Goal: Information Seeking & Learning: Learn about a topic

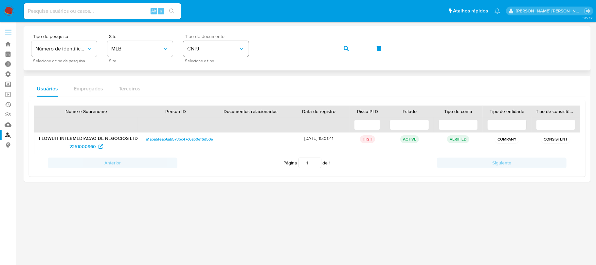
click at [210, 50] on span "CNPJ" at bounding box center [212, 49] width 51 height 7
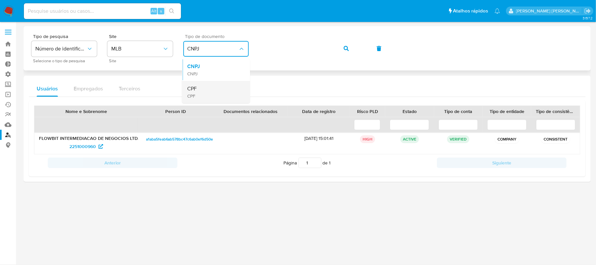
click at [205, 88] on div "CPF CPF" at bounding box center [214, 92] width 54 height 22
click at [192, 50] on div "Tipo de pesquisa Número de identificação Selecione o tipo de pesquisa Site MLB …" at bounding box center [307, 48] width 552 height 28
click at [346, 45] on span "button" at bounding box center [346, 48] width 5 height 14
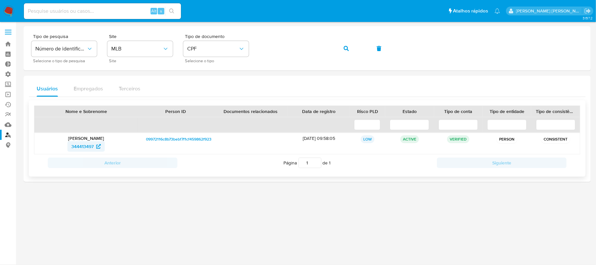
click at [79, 143] on span "344413497" at bounding box center [82, 146] width 22 height 10
click at [244, 48] on div "Tipo de pesquisa Número de identificação Selecione o tipo de pesquisa Site MLB …" at bounding box center [307, 48] width 552 height 28
click at [344, 46] on icon "button" at bounding box center [346, 48] width 5 height 5
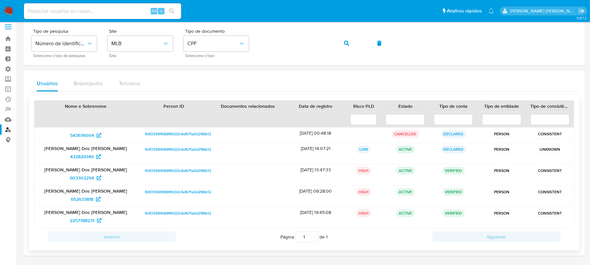
scroll to position [7, 0]
click at [248, 39] on div "Tipo de pesquisa Número de identificação Selecione o tipo de pesquisa Site MLB …" at bounding box center [303, 42] width 545 height 28
click at [347, 41] on icon "button" at bounding box center [346, 42] width 5 height 5
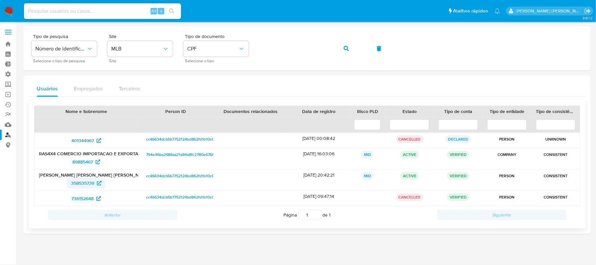
click at [85, 184] on span "358535739" at bounding box center [82, 183] width 23 height 10
click at [51, 11] on input at bounding box center [102, 11] width 157 height 9
paste input "HhefsUxu7pAA24pzZ6796bHl"
type input "HhefsUxu7pAA24pzZ6796bHl"
click at [173, 11] on icon "search-icon" at bounding box center [171, 11] width 5 height 5
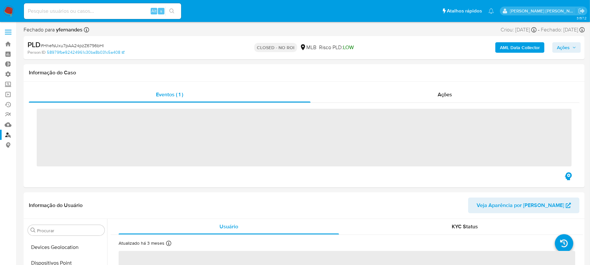
scroll to position [292, 0]
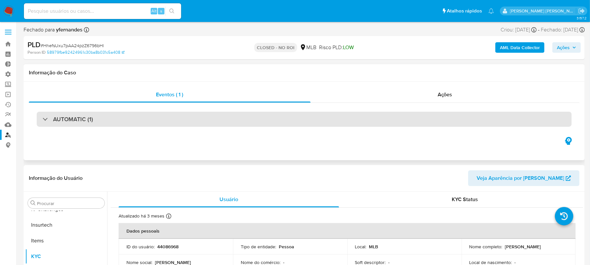
click at [46, 118] on div "AUTOMATIC (1)" at bounding box center [68, 119] width 50 height 7
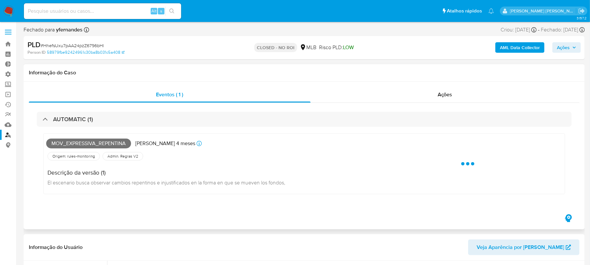
select select "10"
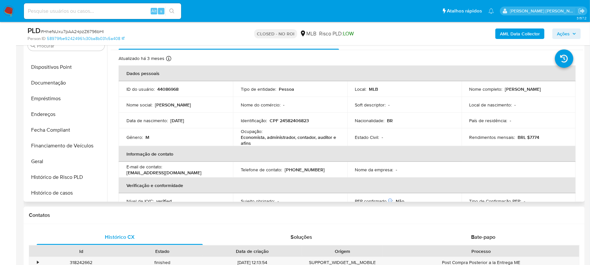
scroll to position [118, 0]
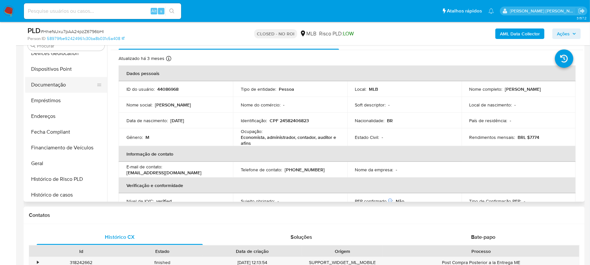
click at [52, 89] on button "Documentação" at bounding box center [63, 85] width 77 height 16
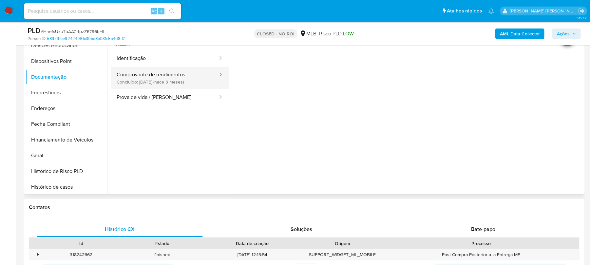
click at [168, 84] on button "Comprovante de rendimentos Concluído: 02/06/2025 (hace 3 meses)" at bounding box center [165, 78] width 108 height 22
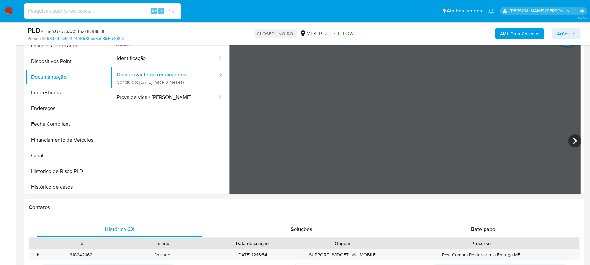
click at [78, 5] on div "Alt s" at bounding box center [102, 11] width 157 height 16
click at [69, 7] on input at bounding box center [102, 11] width 157 height 9
paste input "2LV5JQvlgQkz4ovq1veWBefR"
type input "2LV5JQvlgQkz4ovq1veWBefR"
click at [171, 9] on icon "search-icon" at bounding box center [171, 11] width 5 height 5
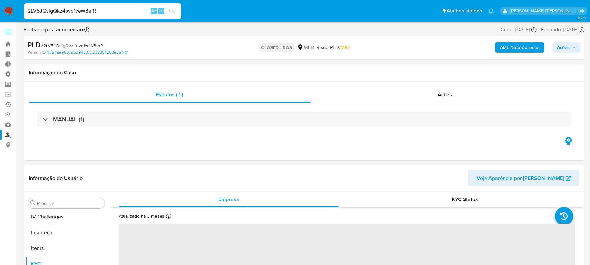
scroll to position [292, 0]
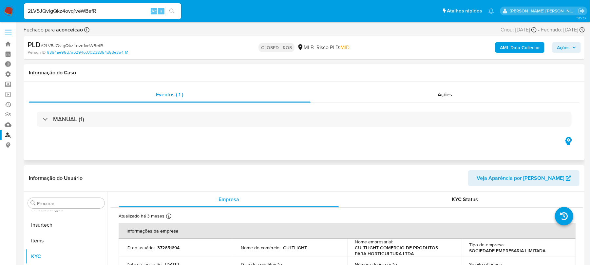
select select "10"
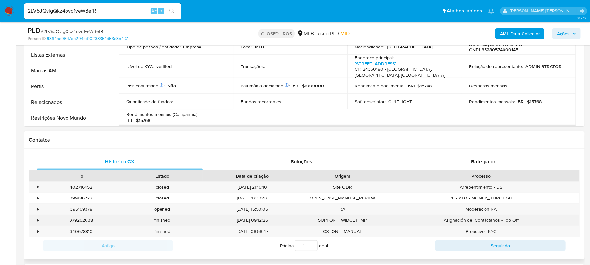
scroll to position [262, 0]
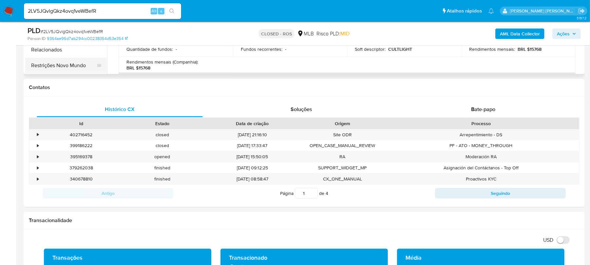
click at [59, 70] on button "Restrições Novo Mundo" at bounding box center [63, 66] width 77 height 16
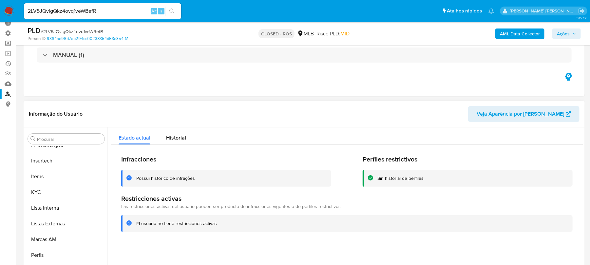
scroll to position [87, 0]
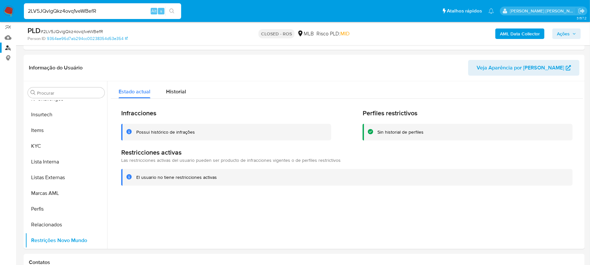
drag, startPoint x: 116, startPoint y: 11, endPoint x: 0, endPoint y: 0, distance: 116.1
click at [0, 0] on nav "Pausado Ver notificaciones 2LV5JQvlgQkz4ovq1veWBefR Alt s Atalhos rápidos Presi…" at bounding box center [295, 11] width 590 height 22
paste input "EM2vDzA4IdVbWOaOGpozp63D"
type input "EM2vDzA4IdVbWOaOGpozp63D"
click at [171, 11] on icon "search-icon" at bounding box center [171, 11] width 5 height 5
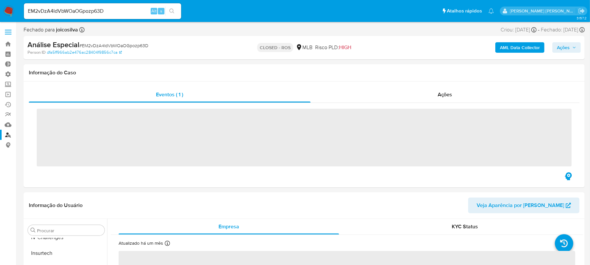
scroll to position [292, 0]
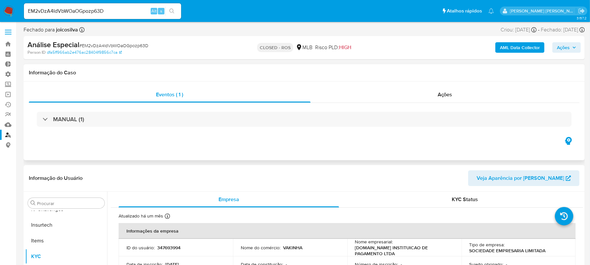
select select "10"
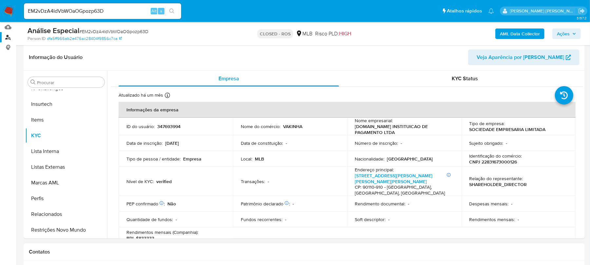
scroll to position [131, 0]
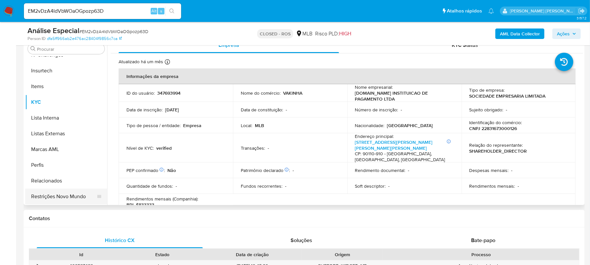
click at [58, 198] on button "Restrições Novo Mundo" at bounding box center [63, 197] width 77 height 16
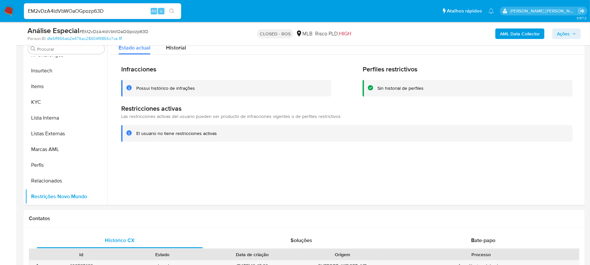
drag, startPoint x: 120, startPoint y: 11, endPoint x: 4, endPoint y: 9, distance: 116.3
click at [4, 9] on nav "Pausado Ver notificaciones EM2vDzA4IdVbWOaOGpozp63D Alt s Atalhos rápidos Presi…" at bounding box center [295, 11] width 590 height 22
paste input "6zB4uwOInfTgc48hh49bV02N"
type input "6zB4uwOInfTgc48hh49bV02N"
click at [172, 9] on icon "search-icon" at bounding box center [171, 11] width 5 height 5
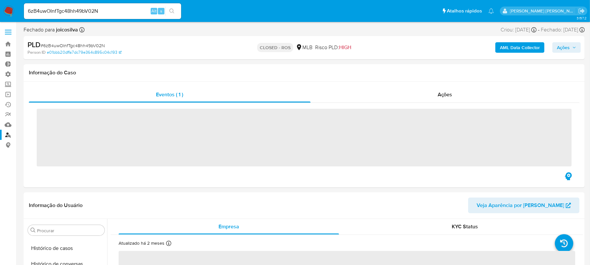
scroll to position [292, 0]
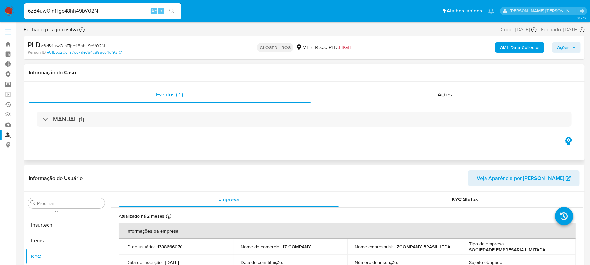
select select "10"
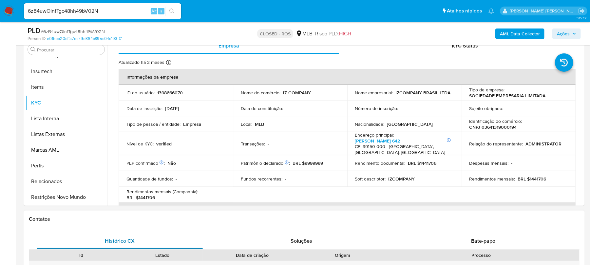
scroll to position [131, 0]
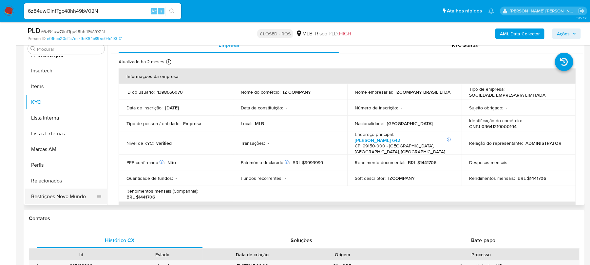
click at [59, 198] on button "Restrições Novo Mundo" at bounding box center [63, 197] width 77 height 16
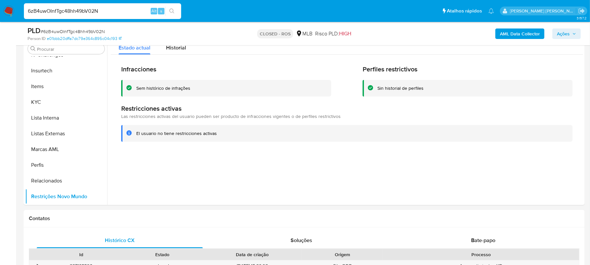
drag, startPoint x: 118, startPoint y: 12, endPoint x: 9, endPoint y: 8, distance: 109.4
click at [9, 8] on nav "Pausado Ver notificaciones 6zB4uwOInfTgc48hh49bV02N Alt s Atalhos rápidos Presi…" at bounding box center [295, 11] width 590 height 22
paste input "GTtM3fKxDoT7z21aRfHHAd3t"
type input "GTtM3fKxDoT7z21aRfHHAd3t"
click at [171, 9] on icon "search-icon" at bounding box center [171, 11] width 5 height 5
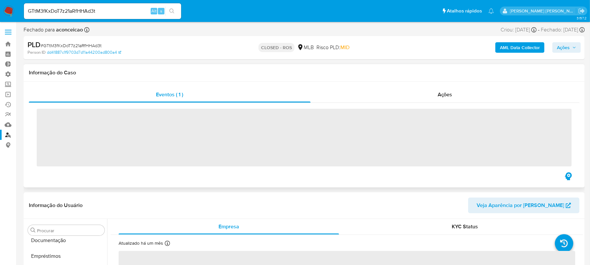
scroll to position [292, 0]
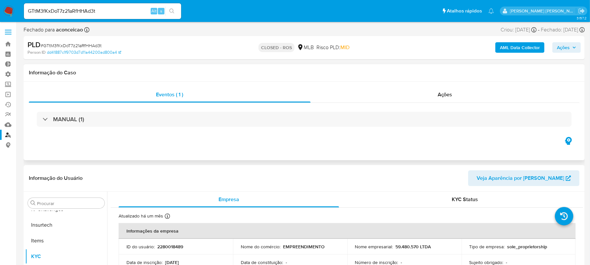
select select "10"
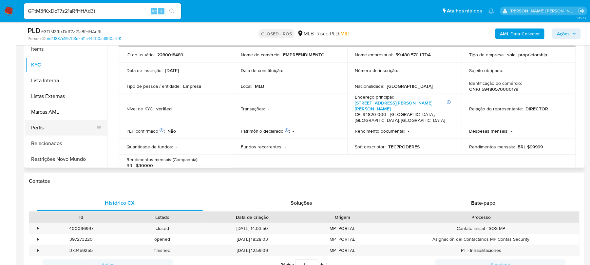
scroll to position [175, 0]
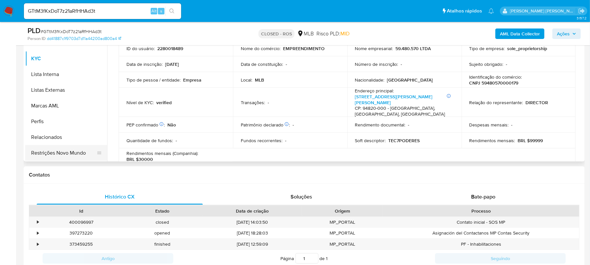
click at [62, 148] on button "Restrições Novo Mundo" at bounding box center [63, 153] width 77 height 16
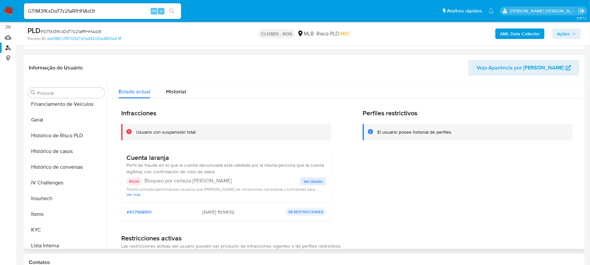
scroll to position [205, 0]
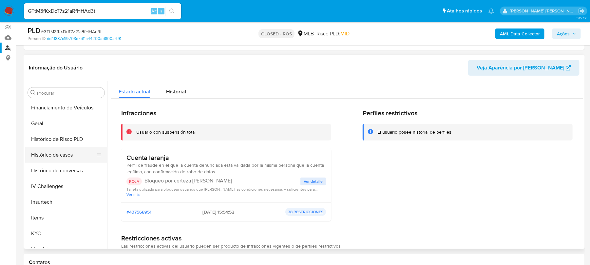
click at [58, 158] on button "Histórico de casos" at bounding box center [63, 155] width 77 height 16
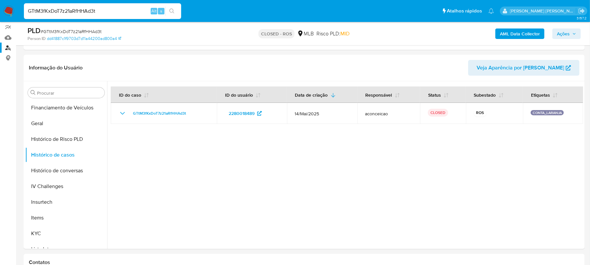
drag, startPoint x: 105, startPoint y: 8, endPoint x: 0, endPoint y: 7, distance: 105.4
click at [0, 7] on nav "Pausado Ver notificaciones GTtM3fKxDoT7z21aRfHHAd3t Alt s Atalhos rápidos Presi…" at bounding box center [295, 11] width 590 height 22
paste input "Tc0gn9ywaJtQ97hX8pybxkWF"
type input "Tc0gn9ywaJtQ97hX8pybxkWF"
click at [172, 10] on icon "search-icon" at bounding box center [171, 11] width 5 height 5
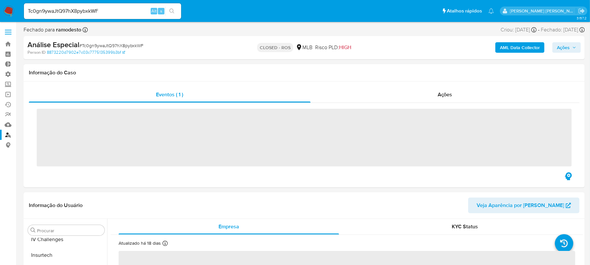
scroll to position [292, 0]
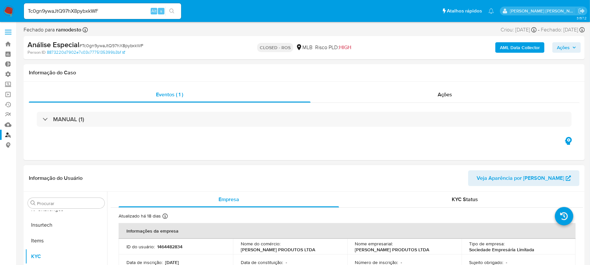
select select "10"
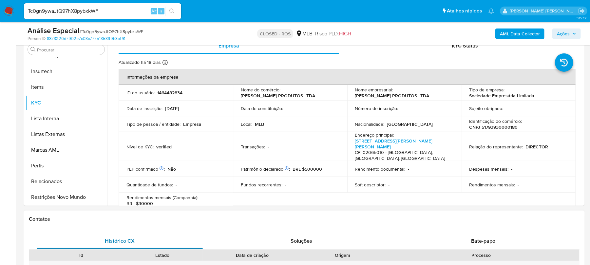
scroll to position [131, 0]
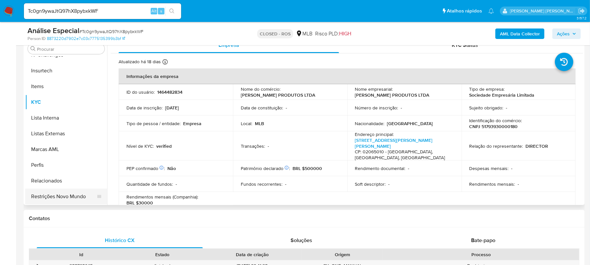
click at [65, 199] on button "Restrições Novo Mundo" at bounding box center [63, 197] width 77 height 16
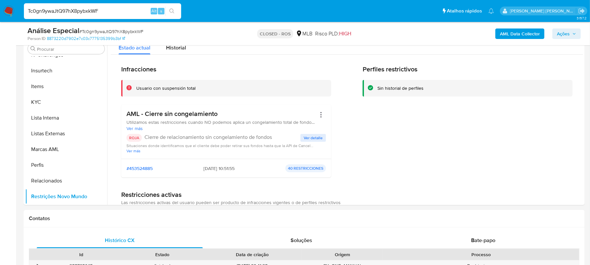
drag, startPoint x: 117, startPoint y: 11, endPoint x: 4, endPoint y: 8, distance: 112.7
click at [4, 8] on nav "Pausado Ver notificaciones Tc0gn9ywaJtQ97hX8pybxkWF Alt s Atalhos rápidos Presi…" at bounding box center [295, 11] width 590 height 22
paste input "iwxAnymcsLnx3T1M7eYJss1L"
type input "iwxAnymcsLnx3T1M7eYJss1L"
click at [172, 11] on icon "search-icon" at bounding box center [171, 11] width 5 height 5
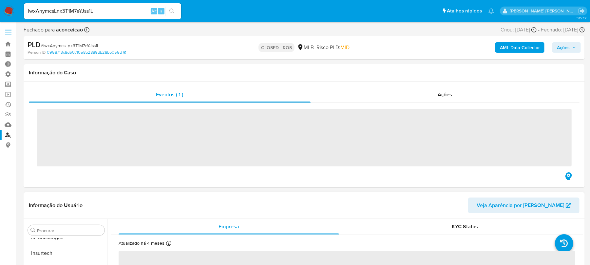
scroll to position [292, 0]
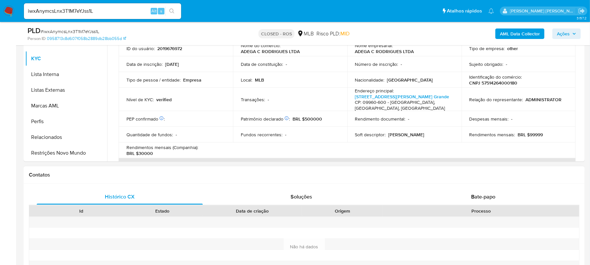
select select "10"
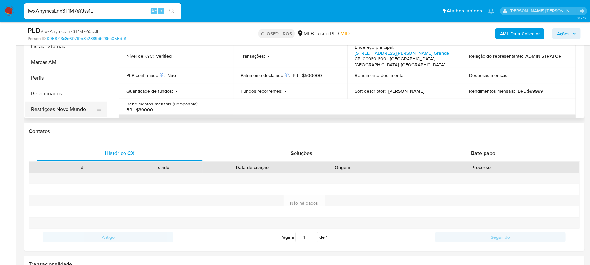
click at [66, 109] on button "Restrições Novo Mundo" at bounding box center [63, 109] width 77 height 16
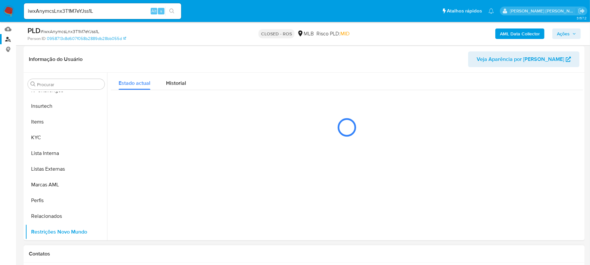
scroll to position [87, 0]
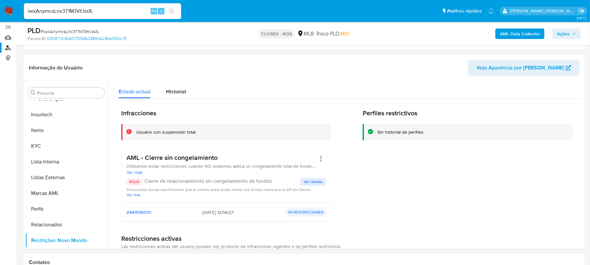
drag, startPoint x: 116, startPoint y: 10, endPoint x: 0, endPoint y: 13, distance: 115.6
click at [0, 13] on nav "Pausado Ver notificaciones iwxAnymcsLnx3T1M7eYJss1L Alt s Atalhos rápidos Presi…" at bounding box center [295, 11] width 590 height 22
paste input "EM2vDzA4IdVbWOaOGpozp63D"
type input "EM2vDzA4IdVbWOaOGpozp63D"
click at [174, 9] on icon "search-icon" at bounding box center [171, 11] width 5 height 5
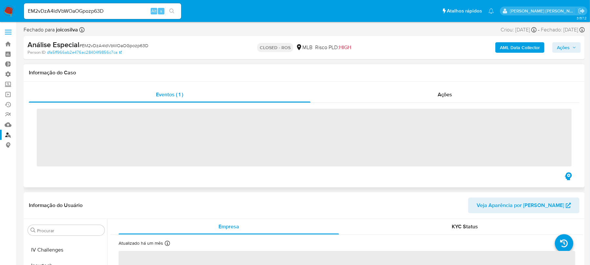
scroll to position [292, 0]
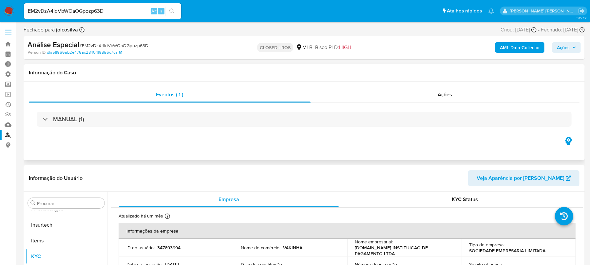
select select "10"
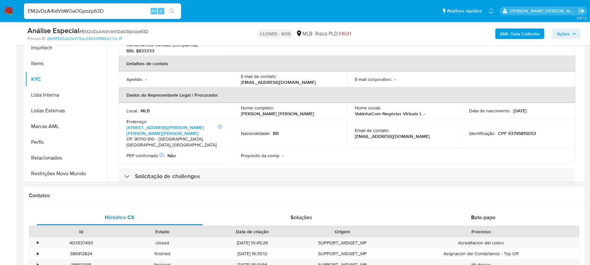
scroll to position [175, 0]
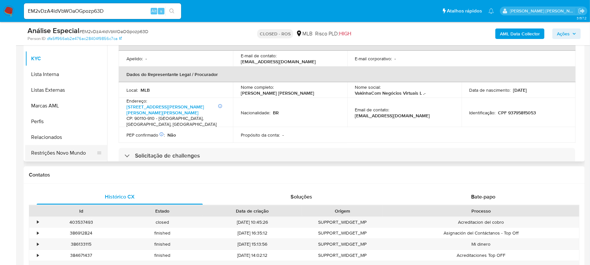
click at [67, 155] on button "Restrições Novo Mundo" at bounding box center [63, 153] width 77 height 16
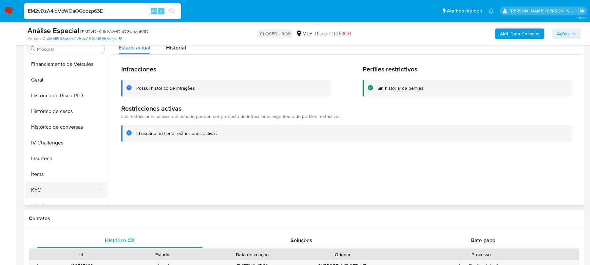
scroll to position [205, 0]
click at [43, 188] on button "KYC" at bounding box center [63, 190] width 77 height 16
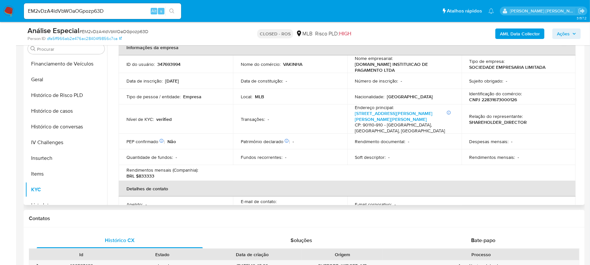
scroll to position [44, 0]
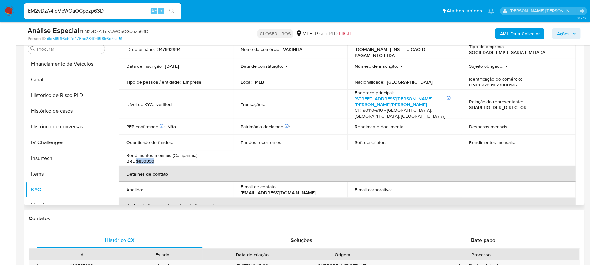
drag, startPoint x: 158, startPoint y: 161, endPoint x: 137, endPoint y: 162, distance: 21.9
click at [137, 162] on div "Rendimentos mensais (Companhia) : BRL $833333" at bounding box center [175, 158] width 99 height 12
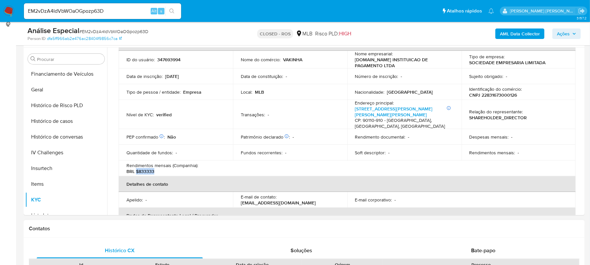
scroll to position [87, 0]
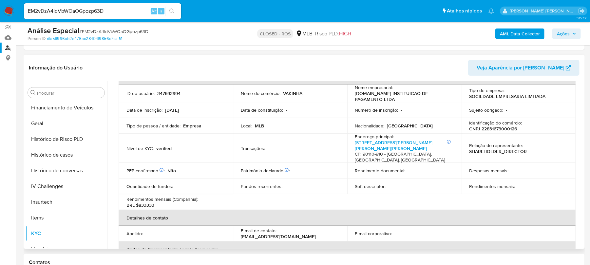
click at [176, 203] on div "Rendimentos mensais (Companhia) : BRL $833333" at bounding box center [175, 202] width 99 height 12
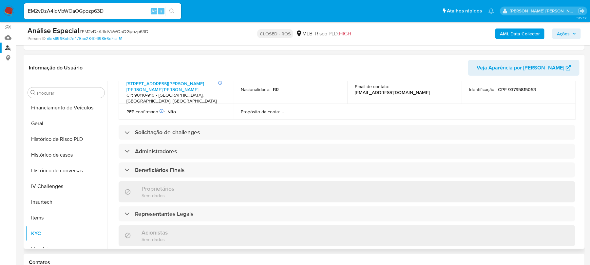
scroll to position [262, 0]
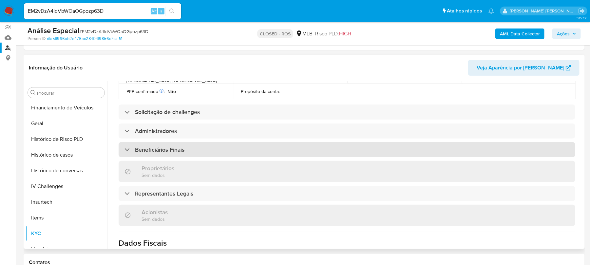
click at [130, 152] on div "Beneficiários Finais" at bounding box center [154, 149] width 60 height 7
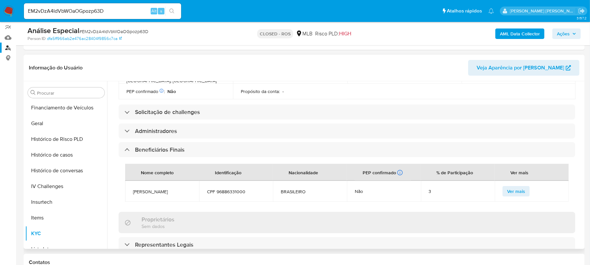
click at [520, 193] on span "Ver mais" at bounding box center [516, 191] width 18 height 9
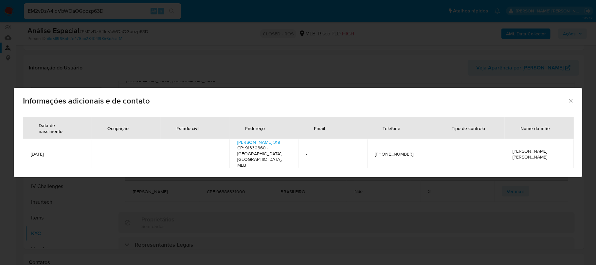
click at [570, 103] on icon "Fechar" at bounding box center [571, 101] width 7 height 7
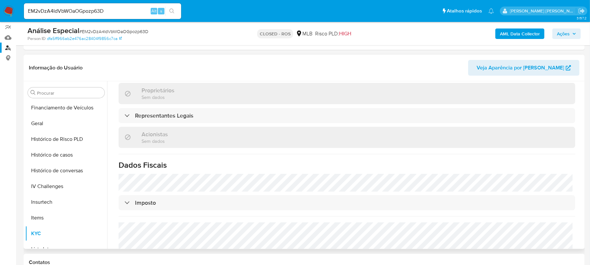
scroll to position [393, 0]
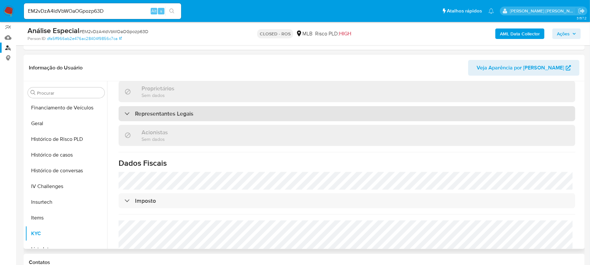
click at [126, 117] on div "Representantes Legais" at bounding box center [158, 113] width 69 height 7
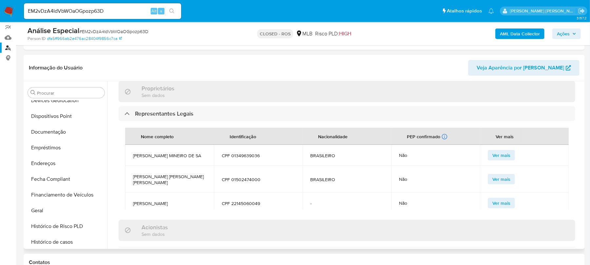
scroll to position [74, 0]
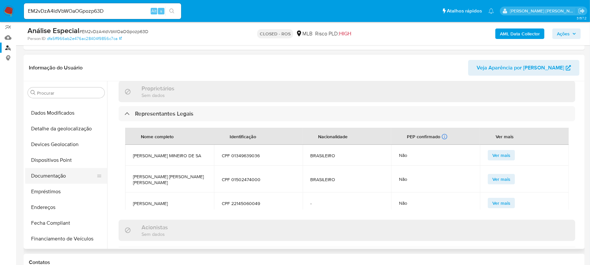
click at [63, 175] on button "Documentação" at bounding box center [63, 176] width 77 height 16
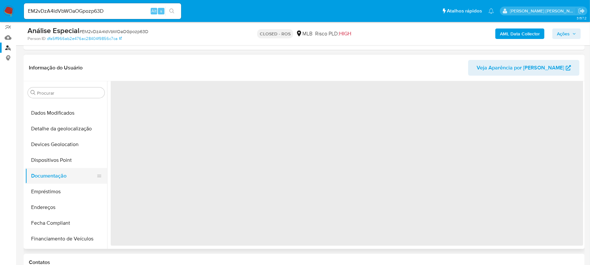
scroll to position [0, 0]
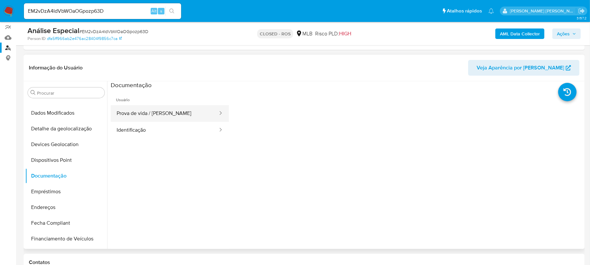
click at [174, 113] on button "Prova de vida / Selfie" at bounding box center [165, 113] width 108 height 17
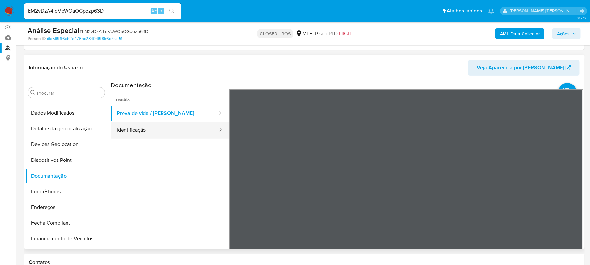
click at [143, 135] on button "Identificação" at bounding box center [165, 130] width 108 height 17
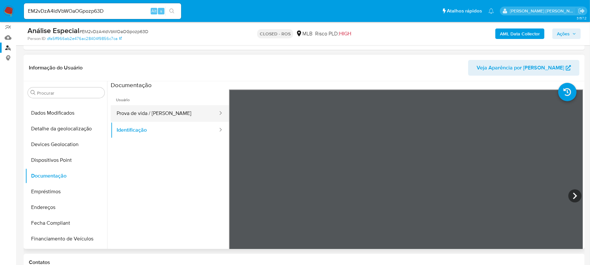
click at [122, 110] on button "Prova de vida / Selfie" at bounding box center [165, 113] width 108 height 17
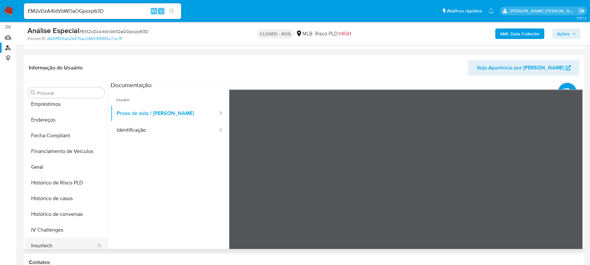
scroll to position [249, 0]
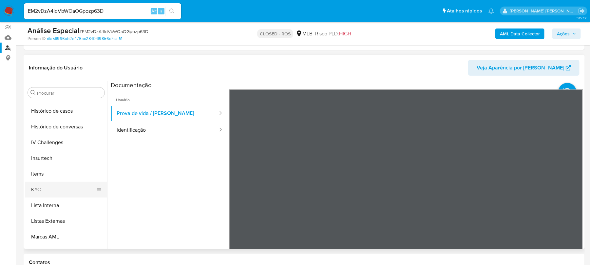
click at [62, 189] on button "KYC" at bounding box center [63, 190] width 77 height 16
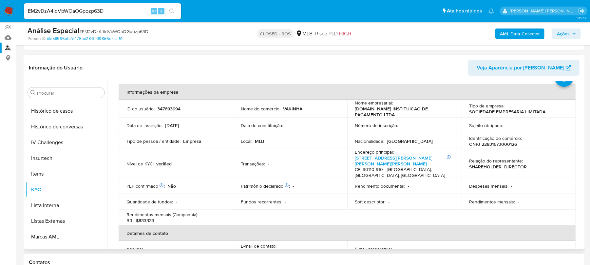
scroll to position [44, 0]
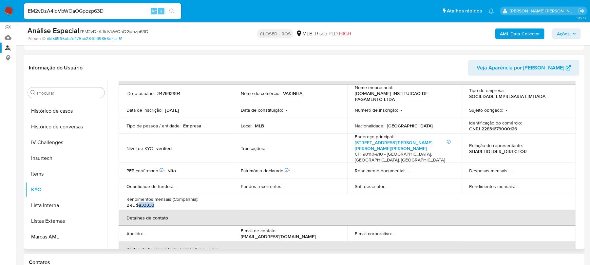
drag, startPoint x: 163, startPoint y: 205, endPoint x: 139, endPoint y: 205, distance: 23.6
click at [139, 205] on div "Rendimentos mensais (Companhia) : BRL $833333" at bounding box center [175, 202] width 99 height 12
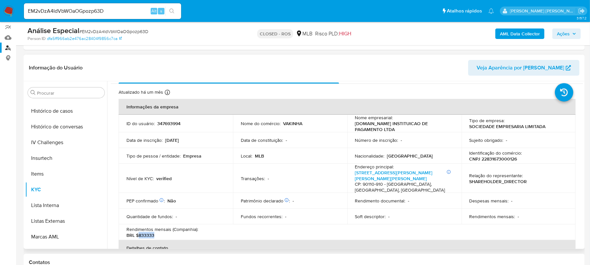
scroll to position [0, 0]
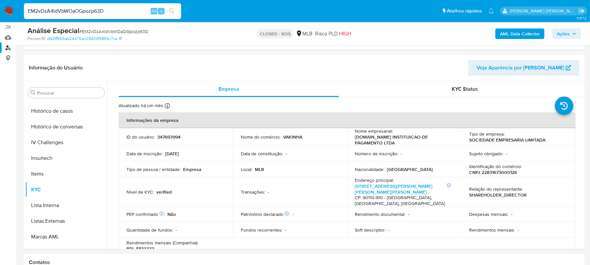
drag, startPoint x: 125, startPoint y: 11, endPoint x: 0, endPoint y: 9, distance: 125.1
click at [0, 9] on nav "Pausado Ver notificaciones EM2vDzA4IdVbWOaOGpozp63D Alt s Atalhos rápidos Presi…" at bounding box center [295, 11] width 590 height 22
click at [175, 9] on button "search-icon" at bounding box center [171, 11] width 13 height 9
click at [171, 9] on icon "search-icon" at bounding box center [171, 11] width 5 height 5
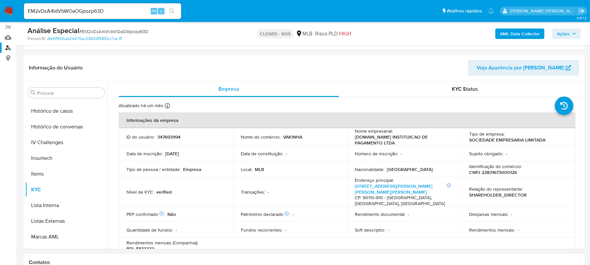
scroll to position [116, 0]
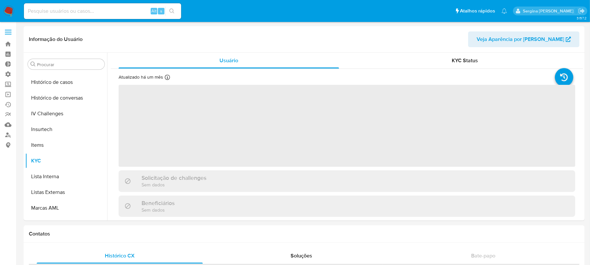
scroll to position [292, 0]
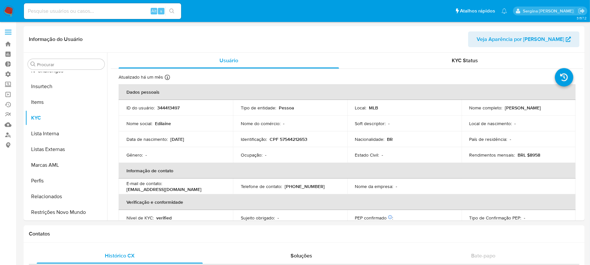
select select "10"
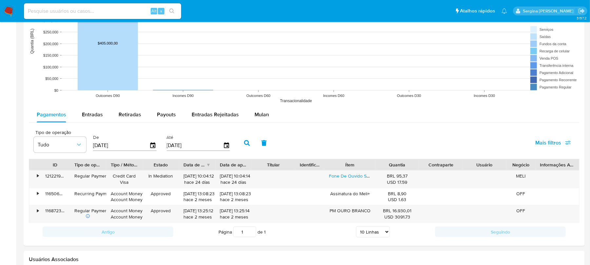
scroll to position [531, 0]
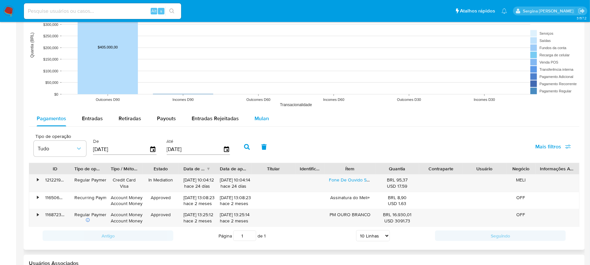
click at [261, 122] on span "Mulan" at bounding box center [261, 119] width 14 height 8
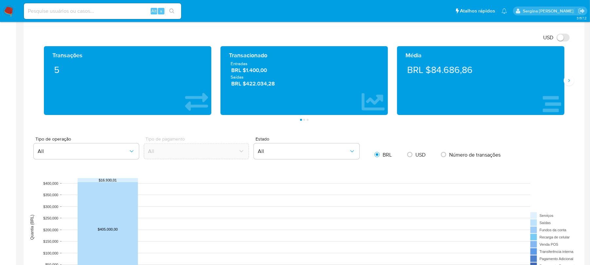
scroll to position [349, 0]
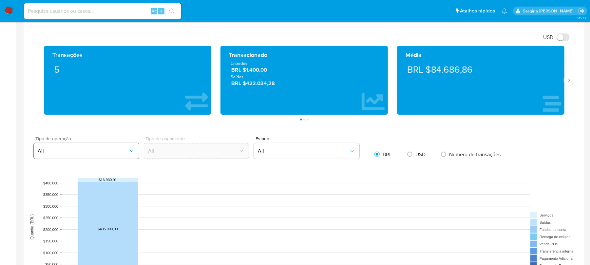
click at [89, 150] on span "All" at bounding box center [83, 151] width 91 height 7
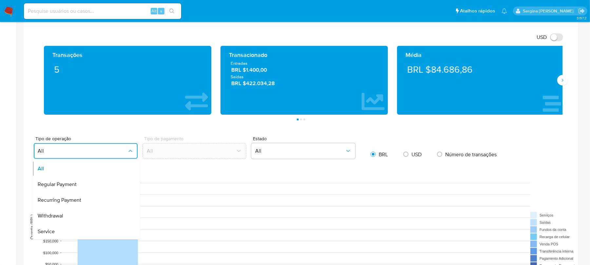
click at [464, 167] on rect at bounding box center [304, 226] width 550 height 131
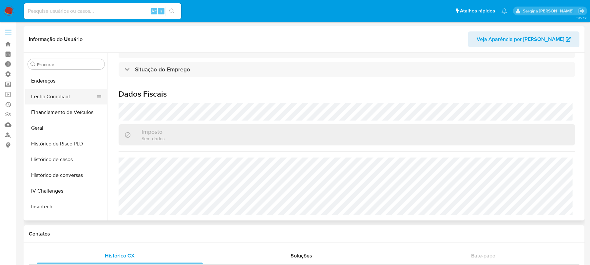
scroll to position [175, 0]
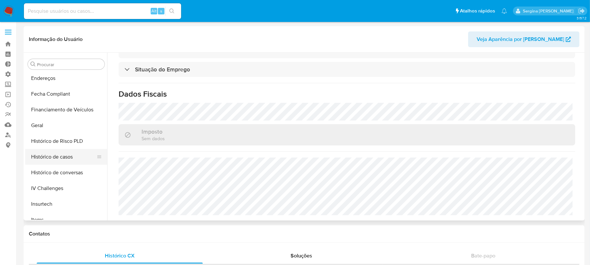
click at [71, 159] on button "Histórico de casos" at bounding box center [63, 157] width 77 height 16
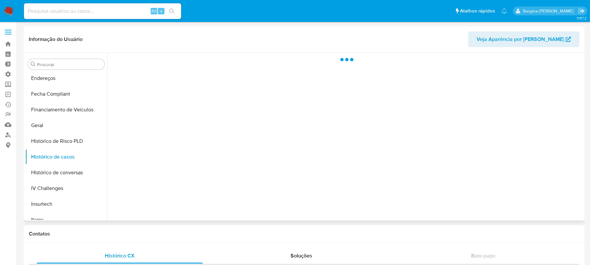
scroll to position [0, 0]
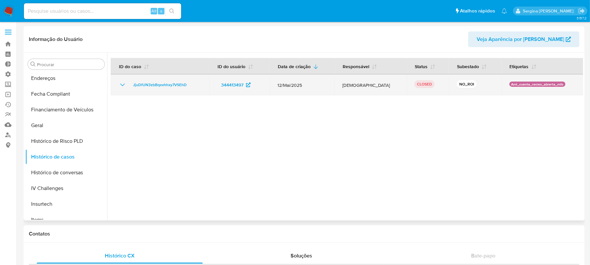
click at [125, 88] on icon "Mostrar/Ocultar" at bounding box center [123, 85] width 8 height 8
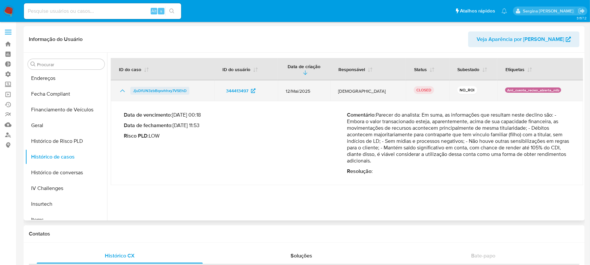
click at [148, 92] on span "JjuDfUN3zbBqxvhhxy7VSEhD" at bounding box center [160, 91] width 54 height 8
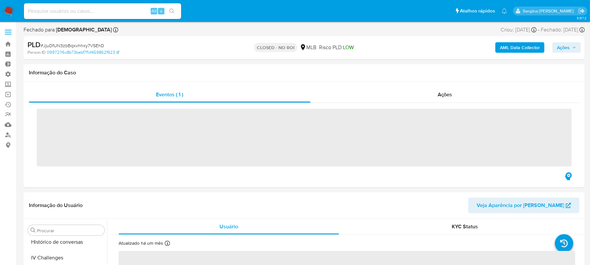
scroll to position [292, 0]
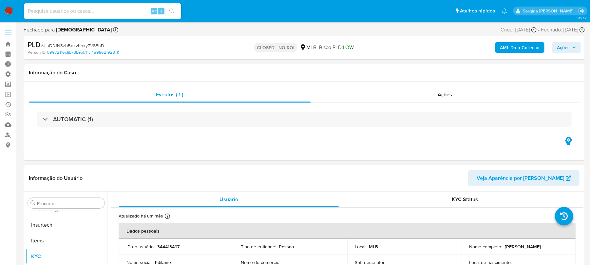
select select "10"
click at [449, 95] on span "Ações" at bounding box center [444, 95] width 15 height 8
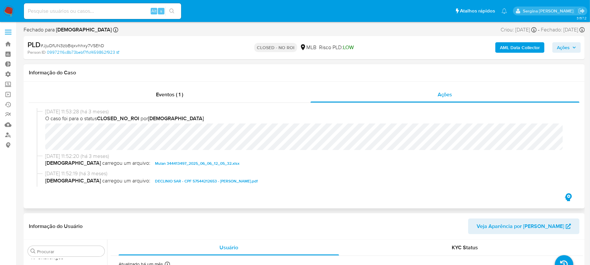
click at [177, 180] on span "DECLINIO SAR - CPF 57544212653 - EDILAINE DA SILVA.pdf" at bounding box center [206, 181] width 103 height 8
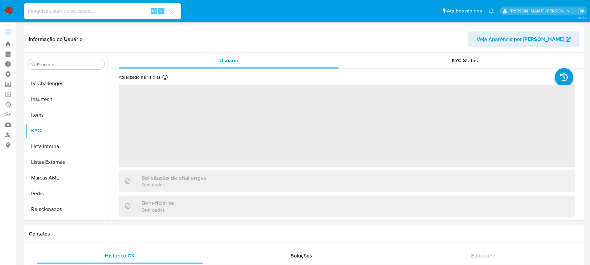
scroll to position [292, 0]
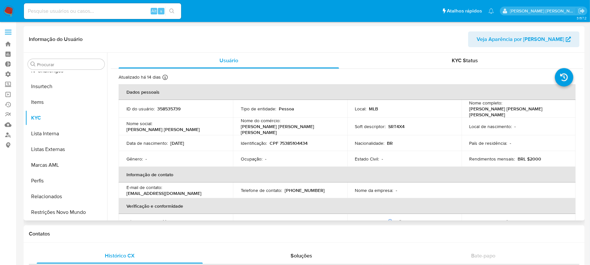
select select "10"
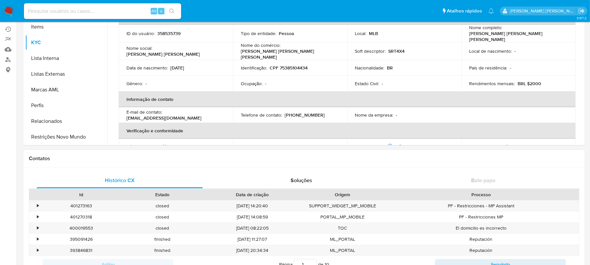
scroll to position [87, 0]
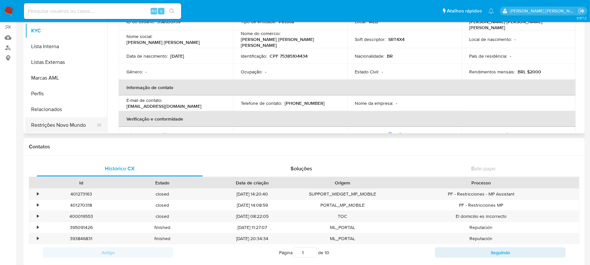
click at [65, 130] on button "Restrições Novo Mundo" at bounding box center [63, 125] width 77 height 16
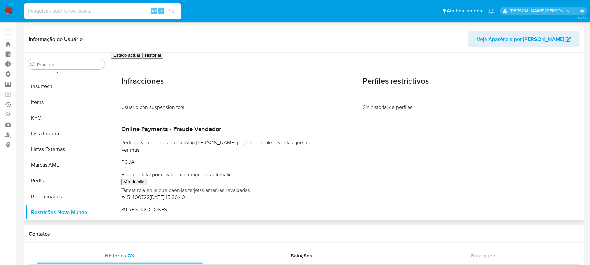
scroll to position [0, 0]
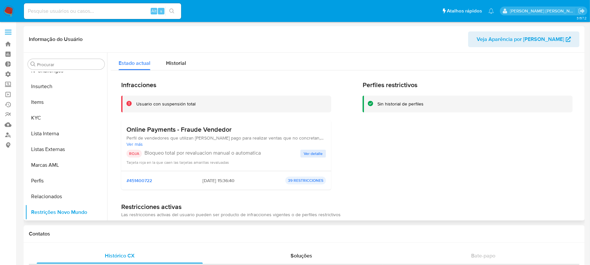
click at [299, 181] on p "39 RESTRICCIONES" at bounding box center [305, 180] width 41 height 8
click at [318, 152] on span "Ver detalle" at bounding box center [313, 153] width 19 height 7
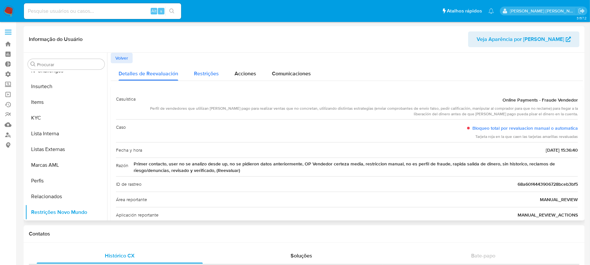
click at [201, 77] on span "Restrições" at bounding box center [206, 74] width 25 height 8
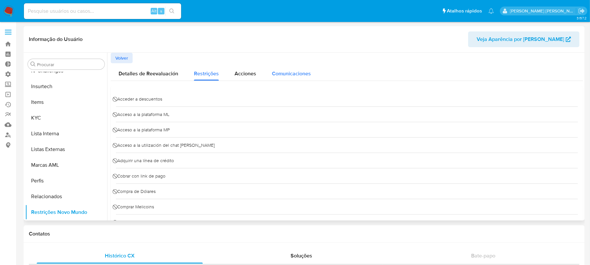
click at [282, 74] on span "Comunicaciones" at bounding box center [291, 74] width 39 height 8
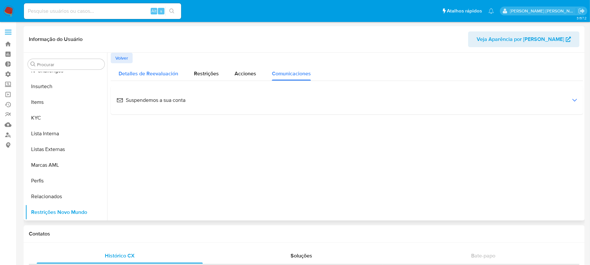
click at [147, 71] on span "Detalles de Reevaluación" at bounding box center [149, 74] width 60 height 8
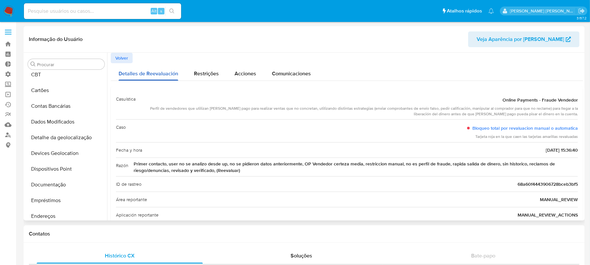
scroll to position [30, 0]
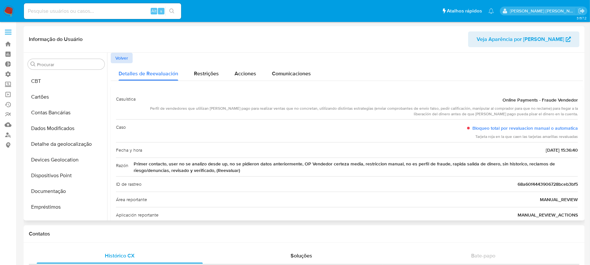
click at [125, 57] on span "Volver" at bounding box center [121, 57] width 13 height 9
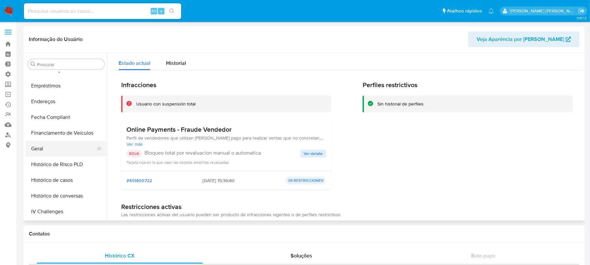
scroll to position [161, 0]
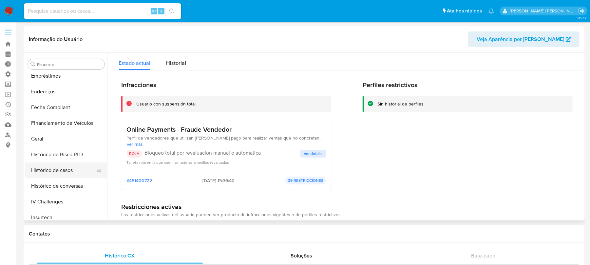
click at [63, 173] on button "Histórico de casos" at bounding box center [63, 170] width 77 height 16
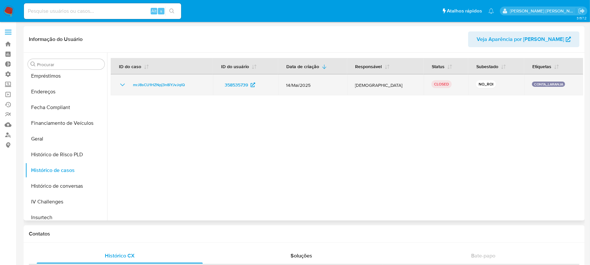
drag, startPoint x: 125, startPoint y: 85, endPoint x: 130, endPoint y: 91, distance: 7.9
click at [124, 85] on icon "Mostrar/Ocultar" at bounding box center [123, 85] width 8 height 8
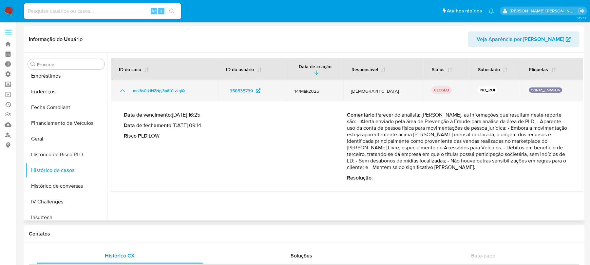
click at [122, 87] on icon "Mostrar/Ocultar" at bounding box center [123, 91] width 8 height 8
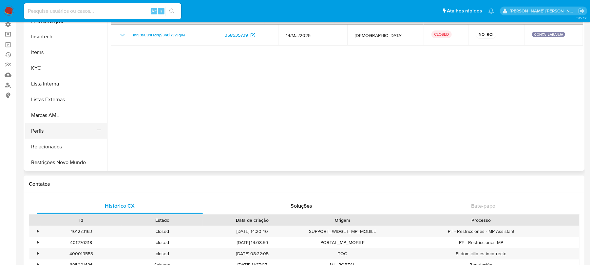
scroll to position [44, 0]
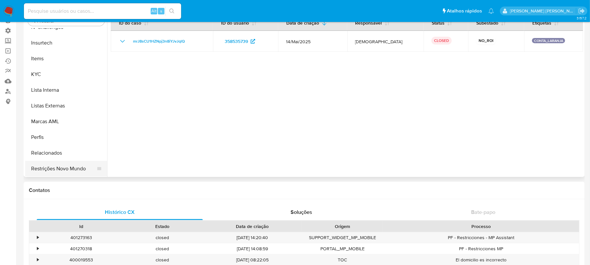
click at [61, 168] on button "Restrições Novo Mundo" at bounding box center [63, 169] width 77 height 16
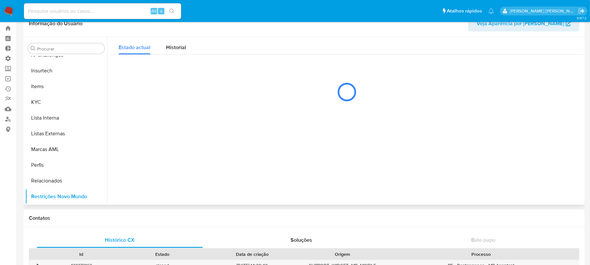
scroll to position [0, 0]
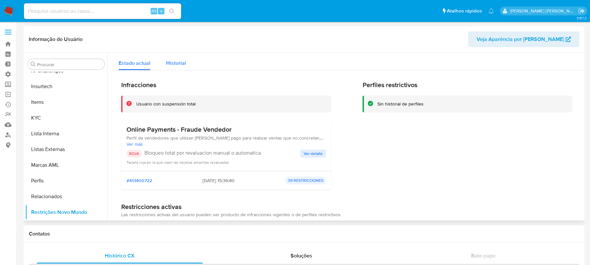
click at [181, 61] on span "Historial" at bounding box center [176, 63] width 20 height 8
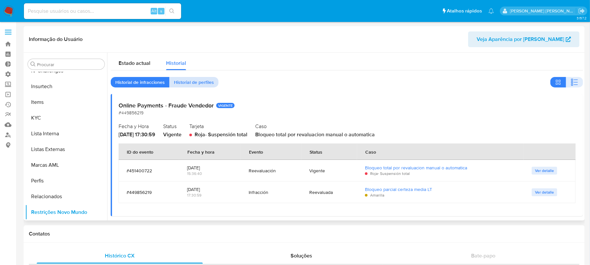
click at [206, 83] on span "Historial de perfiles" at bounding box center [194, 82] width 40 height 9
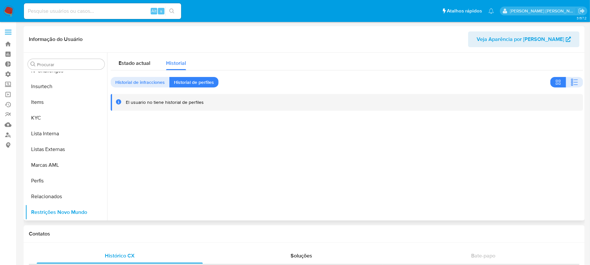
drag, startPoint x: 156, startPoint y: 83, endPoint x: 153, endPoint y: 75, distance: 8.1
click at [157, 83] on span "Historial de infracciones" at bounding box center [139, 82] width 49 height 9
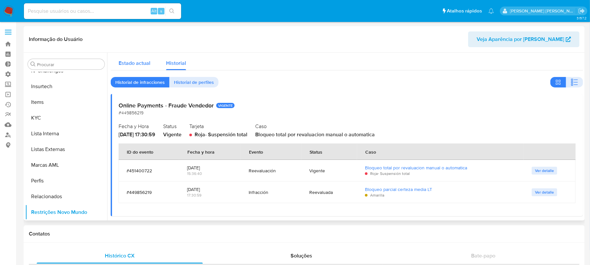
click at [134, 65] on span "Estado actual" at bounding box center [135, 63] width 32 height 8
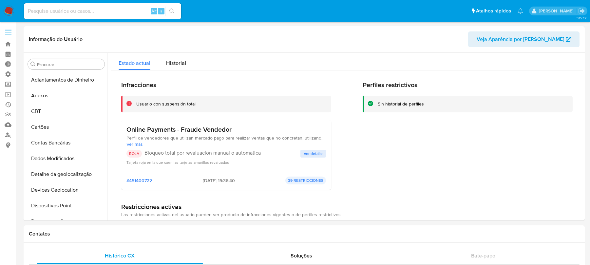
select select "10"
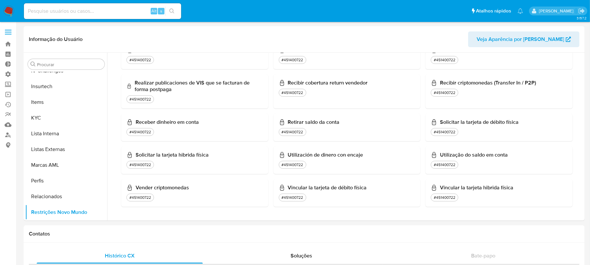
click at [74, 11] on input at bounding box center [102, 11] width 157 height 9
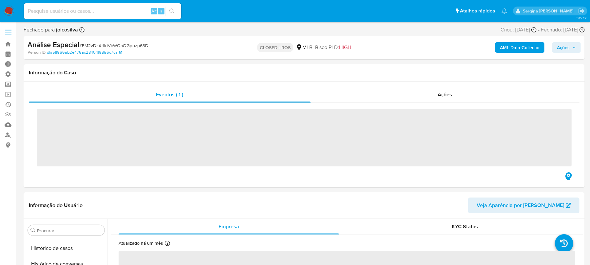
scroll to position [292, 0]
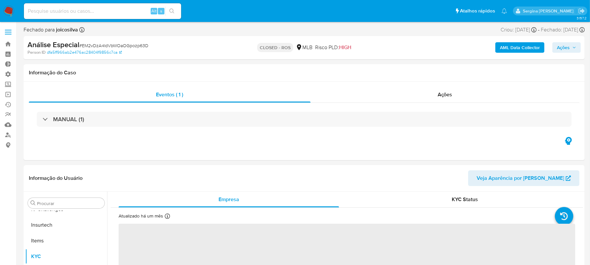
click at [75, 11] on input at bounding box center [102, 11] width 157 height 9
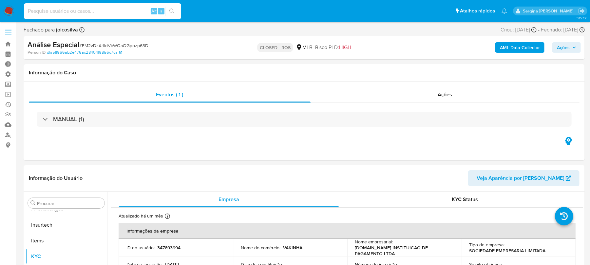
paste input "EM2vDzA4IdVbWOaOGpozp63D"
type input "EM2vDzA4IdVbWOaOGpozp63D"
select select "10"
type input "EM2vDzA4IdVbWOaOGpozp63D"
click at [169, 9] on icon "search-icon" at bounding box center [171, 11] width 5 height 5
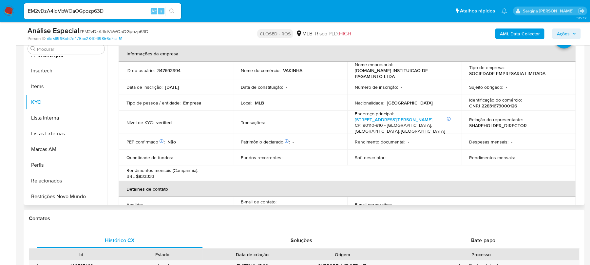
scroll to position [44, 0]
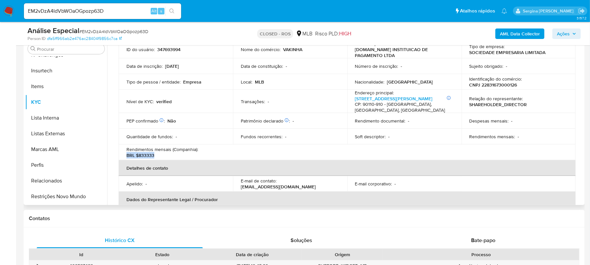
drag, startPoint x: 159, startPoint y: 160, endPoint x: 127, endPoint y: 160, distance: 32.1
click at [127, 158] on div "Rendimentos mensais (Companhia) : BRL $833333" at bounding box center [175, 152] width 99 height 12
copy p "BRL $833333"
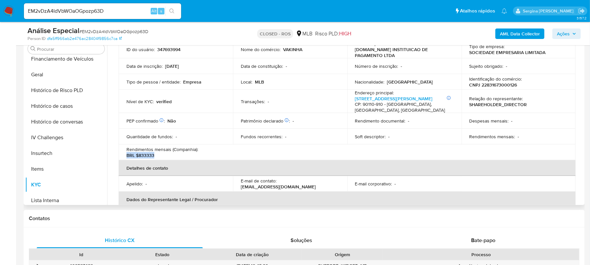
scroll to position [205, 0]
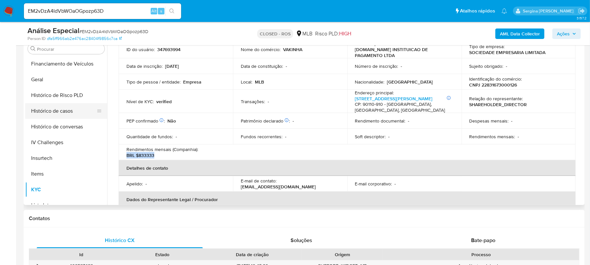
click at [66, 113] on button "Histórico de casos" at bounding box center [63, 111] width 77 height 16
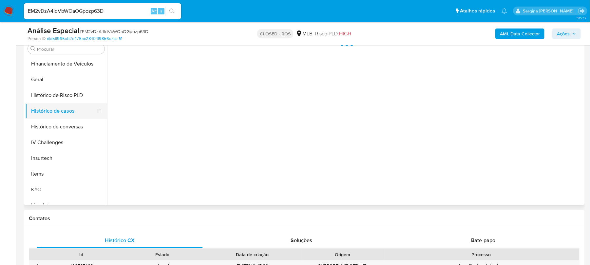
scroll to position [0, 0]
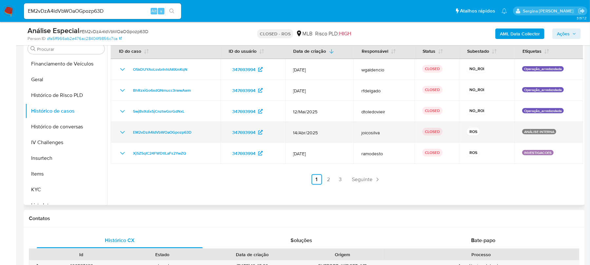
click at [124, 132] on icon "Mostrar/Ocultar" at bounding box center [123, 132] width 8 height 8
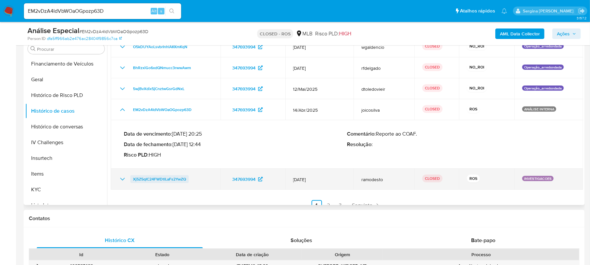
scroll to position [33, 0]
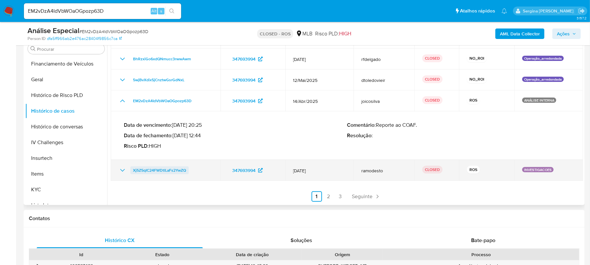
click at [173, 170] on span "Xj5Z5qIC24FWDtlLaFs2YwZQ" at bounding box center [159, 170] width 53 height 8
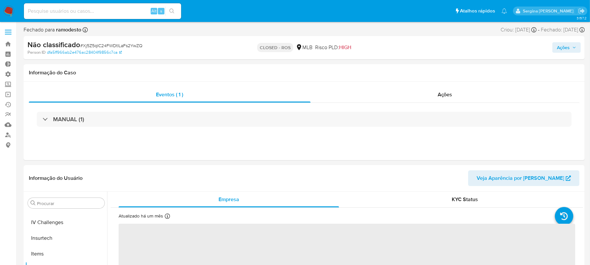
scroll to position [292, 0]
click at [431, 97] on div "Ações" at bounding box center [444, 95] width 269 height 16
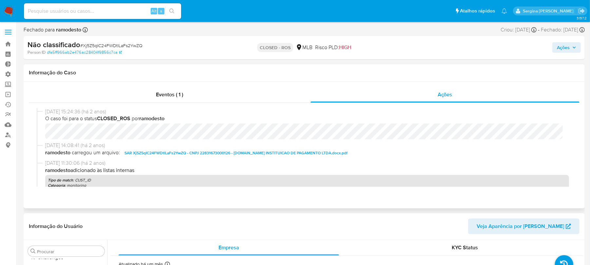
select select "10"
click at [172, 152] on span "SAR Xj5Z5qIC24FWDtlLaFs2YwZQ - CNPJ 22831673000126 - [DOMAIN_NAME] INSTITUICAO …" at bounding box center [235, 153] width 223 height 8
